Goal: Use online tool/utility: Utilize a website feature to perform a specific function

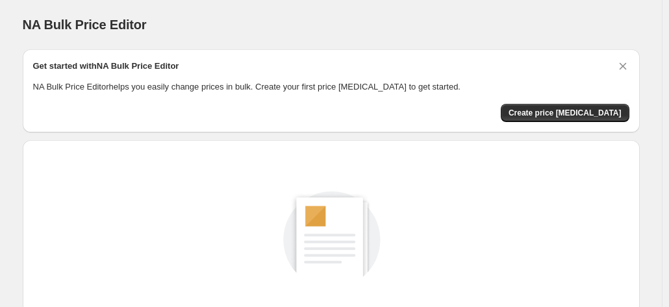
scroll to position [179, 0]
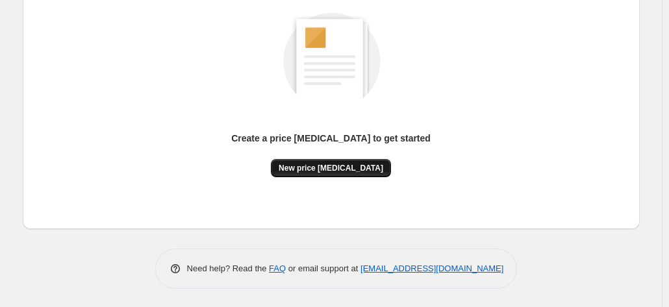
click at [328, 162] on button "New price [MEDICAL_DATA]" at bounding box center [331, 168] width 120 height 18
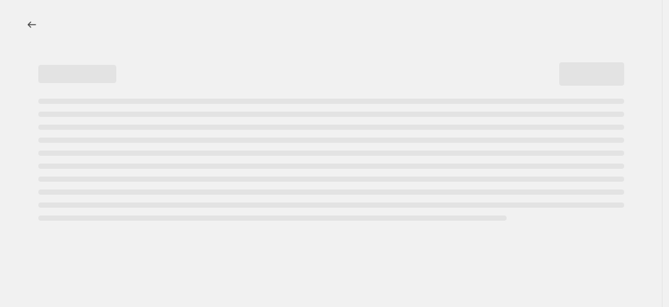
select select "percentage"
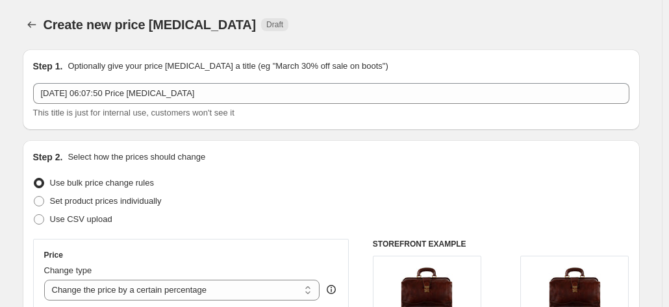
scroll to position [209, 0]
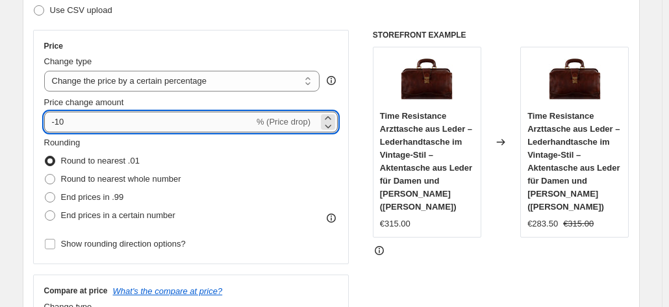
click at [164, 124] on input "-10" at bounding box center [149, 122] width 210 height 21
type input "-1"
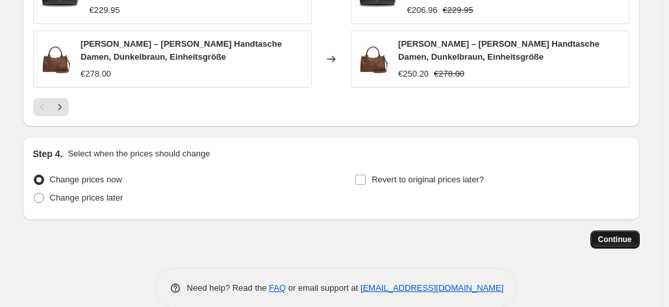
type input "-35"
click at [606, 235] on span "Continue" at bounding box center [615, 240] width 34 height 10
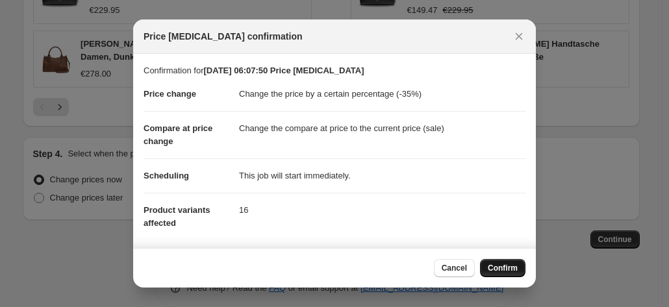
click at [506, 272] on span "Confirm" at bounding box center [503, 268] width 30 height 10
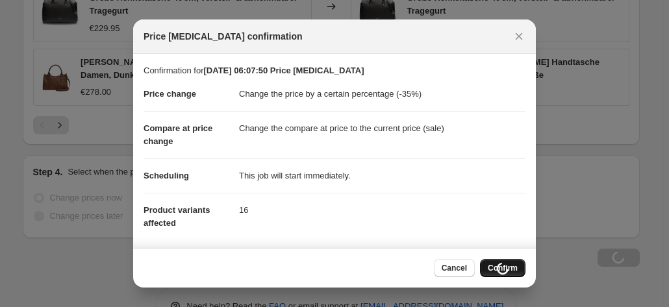
scroll to position [1044, 0]
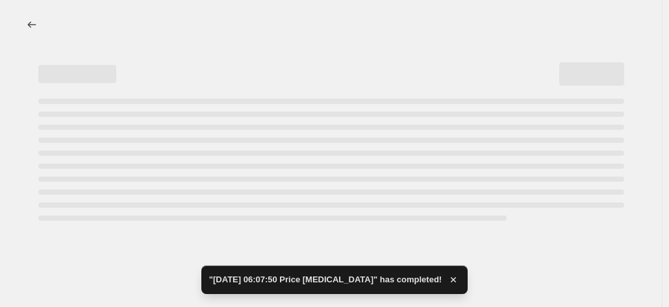
select select "percentage"
